Goal: Information Seeking & Learning: Understand process/instructions

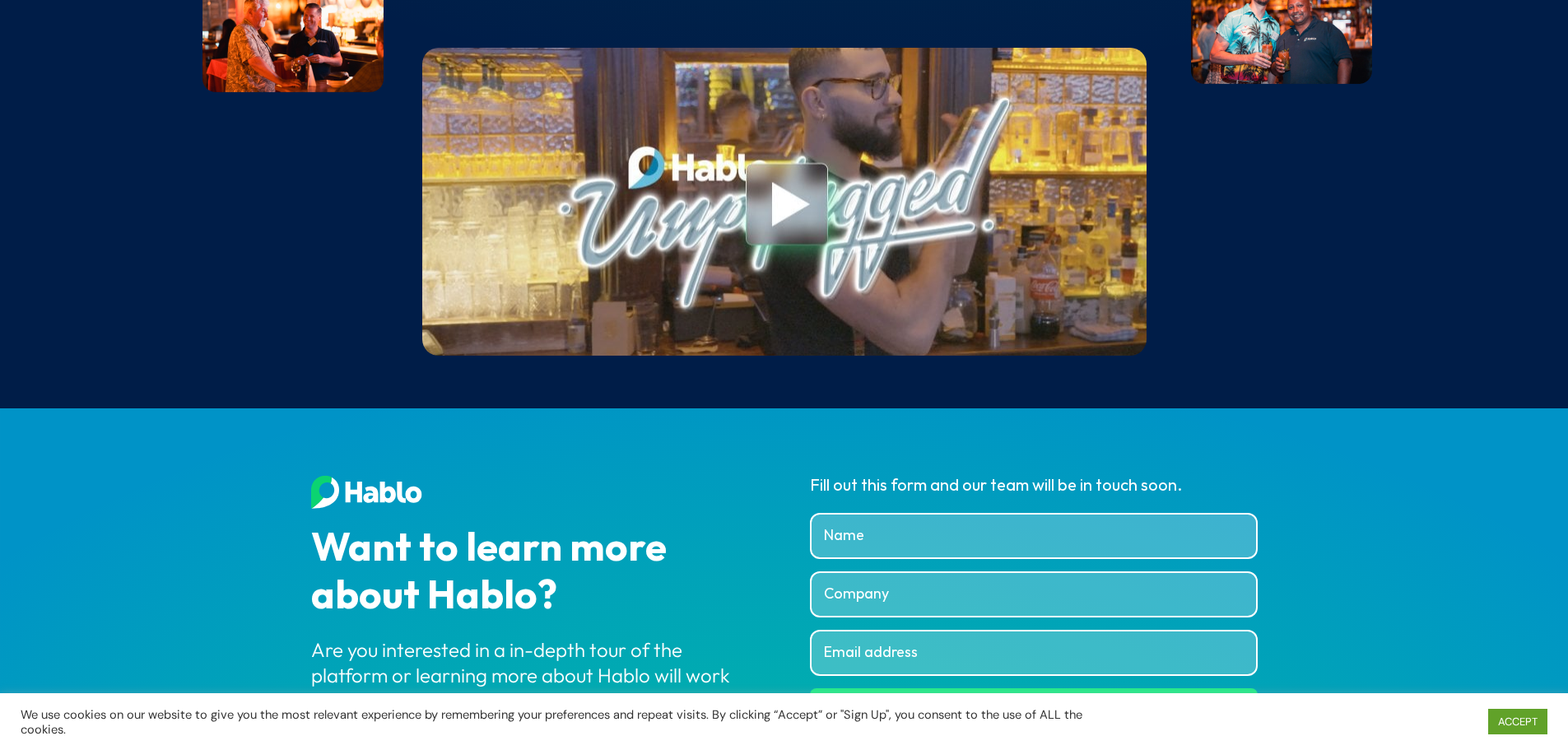
scroll to position [6237, 0]
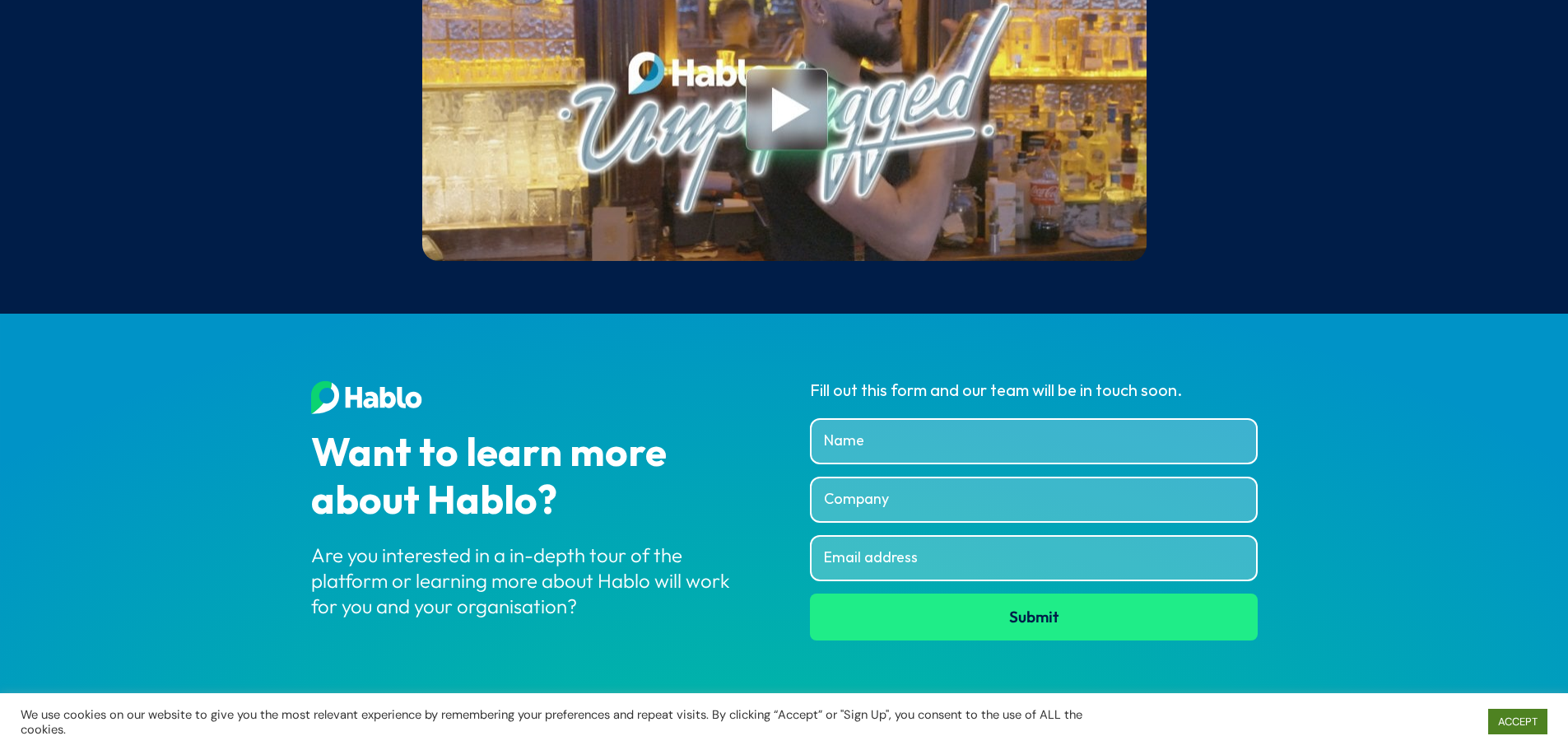
click at [1518, 723] on link "ACCEPT" at bounding box center [1518, 722] width 59 height 25
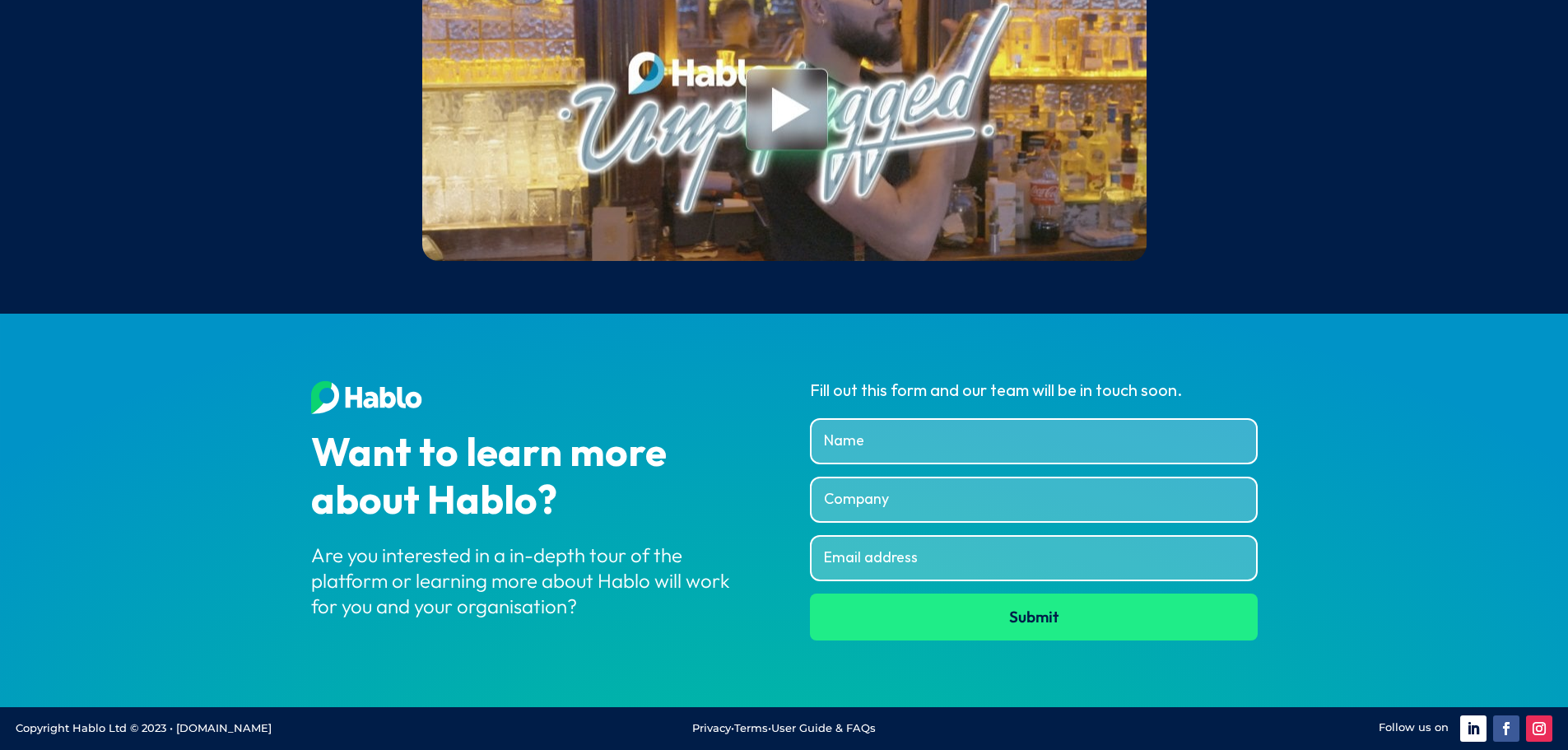
click at [817, 725] on link "User Guide & FAQs" at bounding box center [823, 728] width 104 height 14
click at [751, 729] on link "Terms" at bounding box center [751, 728] width 34 height 14
